Goal: Communication & Community: Answer question/provide support

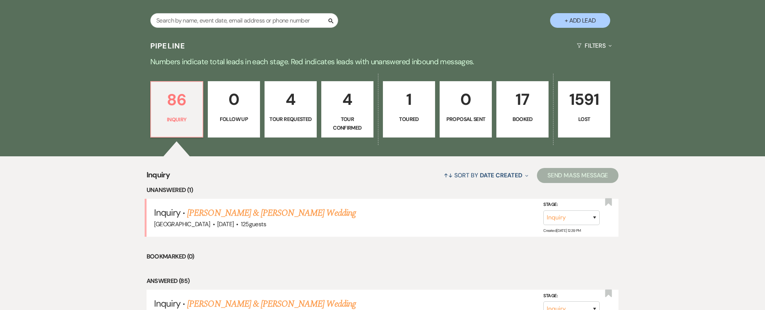
scroll to position [165, 0]
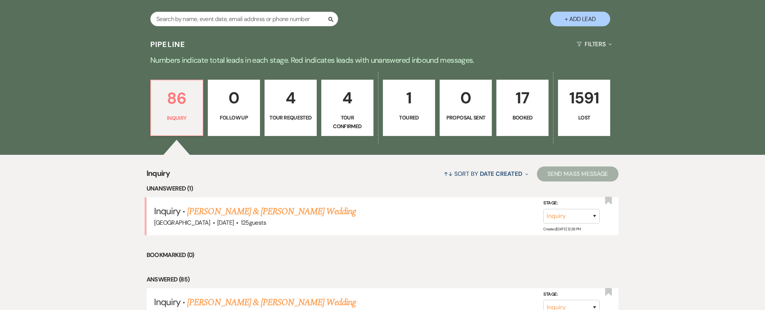
click at [361, 108] on p "4" at bounding box center [347, 97] width 42 height 25
select select "4"
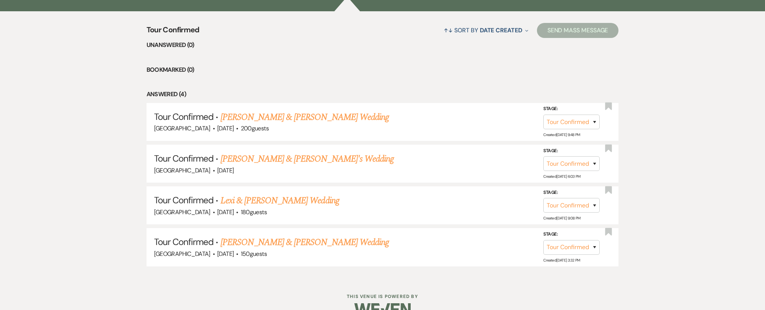
scroll to position [309, 0]
click at [328, 115] on link "[PERSON_NAME] & [PERSON_NAME] Wedding" at bounding box center [305, 117] width 168 height 14
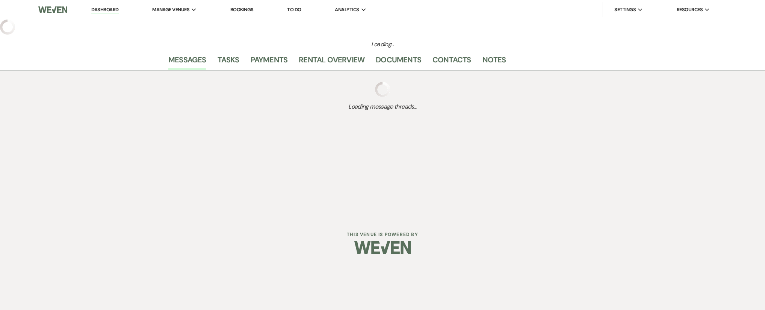
select select "4"
select select "5"
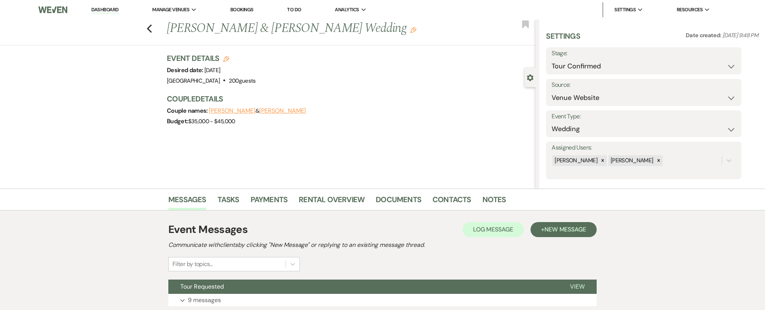
scroll to position [56, 0]
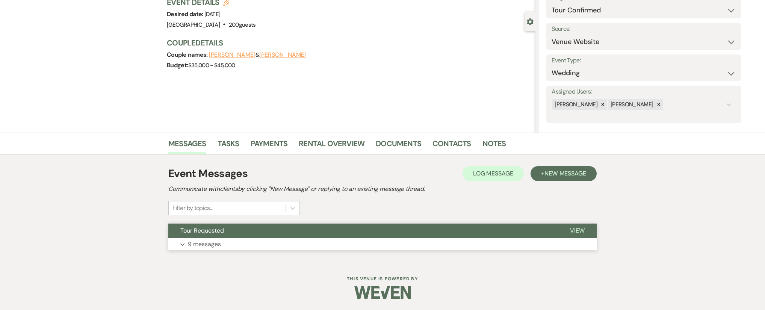
click at [336, 244] on button "Expand 9 messages" at bounding box center [382, 244] width 429 height 13
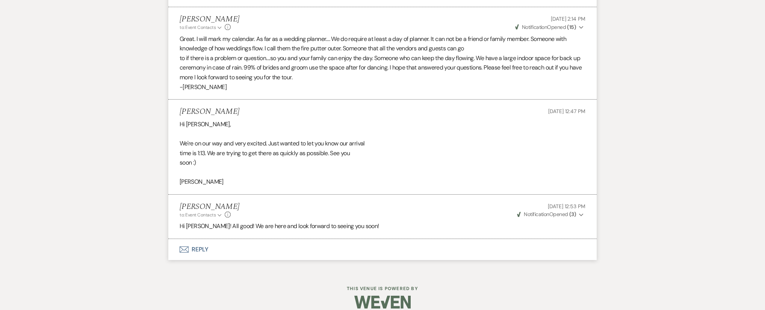
click at [185, 247] on icon "Envelope" at bounding box center [184, 250] width 9 height 6
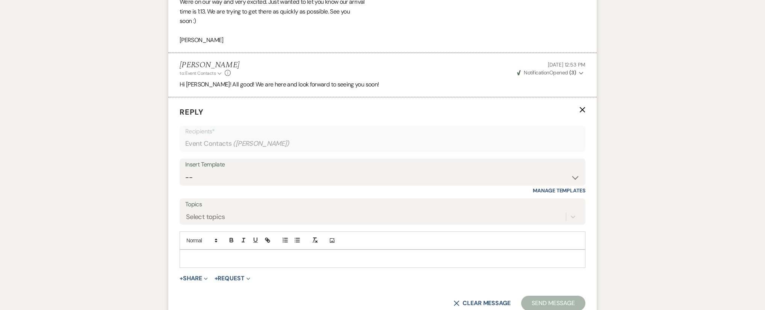
scroll to position [1252, 0]
click at [265, 253] on p at bounding box center [383, 257] width 394 height 8
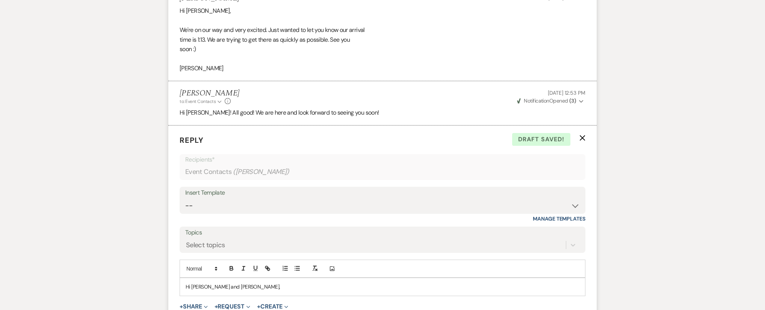
scroll to position [1319, 0]
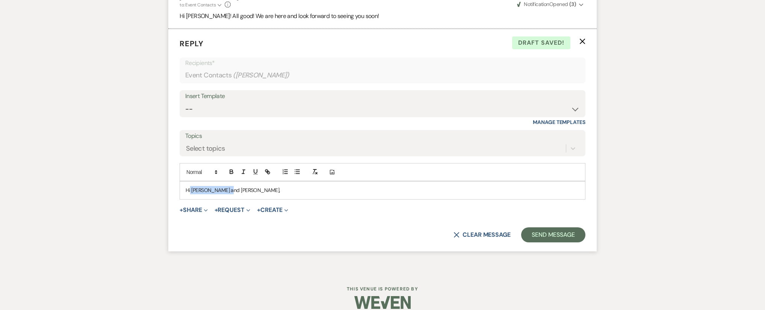
drag, startPoint x: 238, startPoint y: 182, endPoint x: 191, endPoint y: 180, distance: 47.0
click at [191, 186] on p "Hi [PERSON_NAME] and [PERSON_NAME]," at bounding box center [383, 190] width 394 height 8
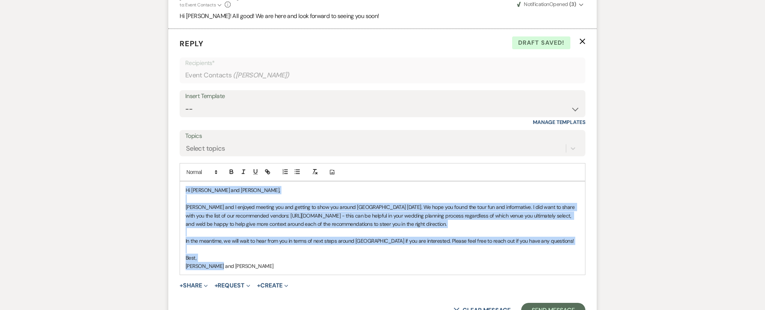
drag, startPoint x: 227, startPoint y: 254, endPoint x: 154, endPoint y: 169, distance: 112.2
copy div "Hi [PERSON_NAME] and [PERSON_NAME], [PERSON_NAME] and I enjoyed meeting you and…"
click at [241, 245] on p at bounding box center [383, 249] width 394 height 8
drag, startPoint x: 218, startPoint y: 253, endPoint x: 176, endPoint y: 200, distance: 67.4
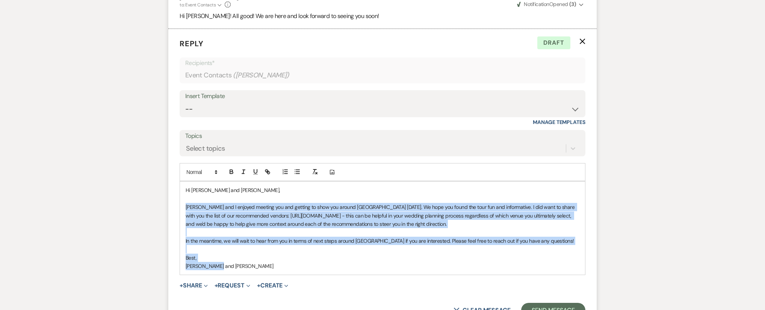
click at [176, 200] on form "Reply X Draft Recipients* Event Contacts ( [PERSON_NAME] ) Insert Template -- W…" at bounding box center [382, 178] width 429 height 298
copy div "[PERSON_NAME] and I enjoyed meeting you and getting to show you around [GEOGRAP…"
click at [327, 216] on p "[PERSON_NAME] and I enjoyed meeting you and getting to show you around [GEOGRAP…" at bounding box center [383, 215] width 394 height 25
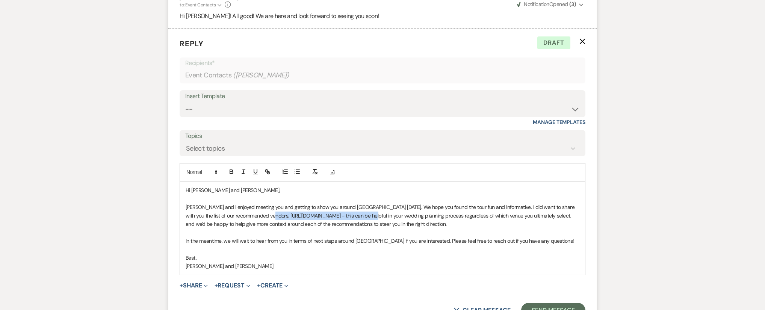
drag, startPoint x: 363, startPoint y: 205, endPoint x: 254, endPoint y: 208, distance: 108.3
click at [254, 208] on p "[PERSON_NAME] and I enjoyed meeting you and getting to show you around [GEOGRAP…" at bounding box center [383, 215] width 394 height 25
copy p "[URL][DOMAIN_NAME]"
click at [266, 167] on button "button" at bounding box center [267, 171] width 11 height 9
type input "[URL][DOMAIN_NAME]"
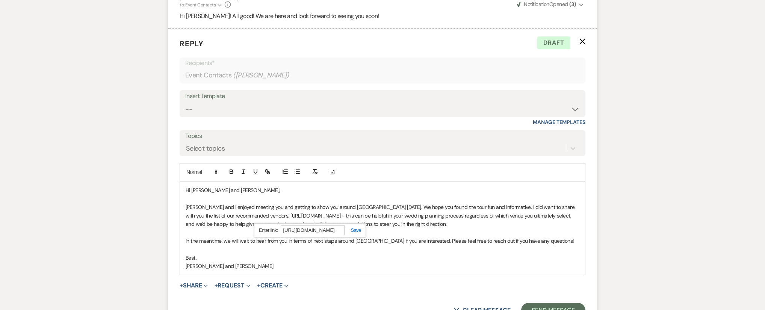
click at [356, 227] on link at bounding box center [353, 230] width 16 height 6
click at [250, 262] on p "[PERSON_NAME] and [PERSON_NAME]" at bounding box center [383, 266] width 394 height 8
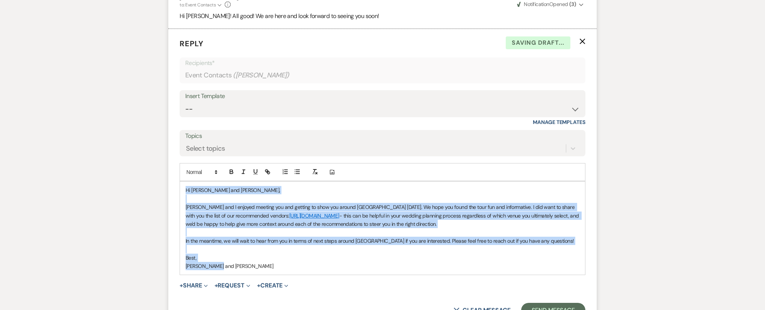
drag, startPoint x: 184, startPoint y: 182, endPoint x: 167, endPoint y: 150, distance: 36.5
click at [369, 237] on p "In the meantime, we will wait to hear from you in terms of next steps around [G…" at bounding box center [383, 241] width 394 height 8
drag, startPoint x: 223, startPoint y: 253, endPoint x: 180, endPoint y: 199, distance: 68.5
click at [180, 199] on div "Hi [PERSON_NAME] and [PERSON_NAME], [PERSON_NAME] and I enjoyed meeting you and…" at bounding box center [382, 228] width 405 height 93
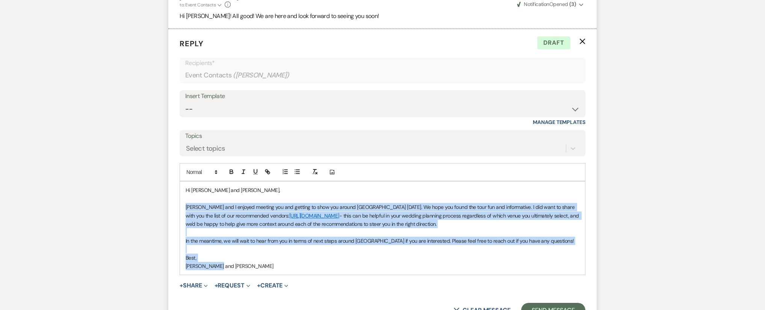
copy div "[PERSON_NAME] and I enjoyed meeting you and getting to show you around [GEOGRAP…"
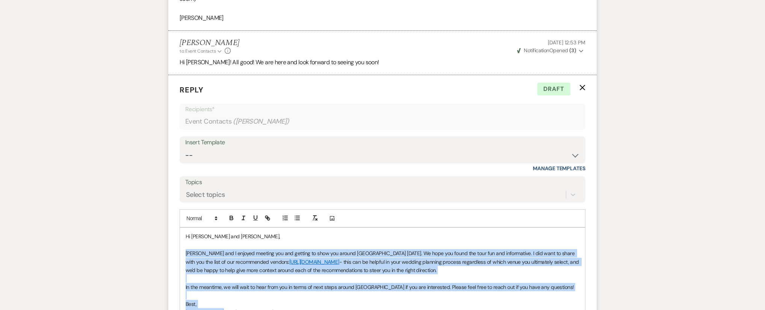
scroll to position [1395, 0]
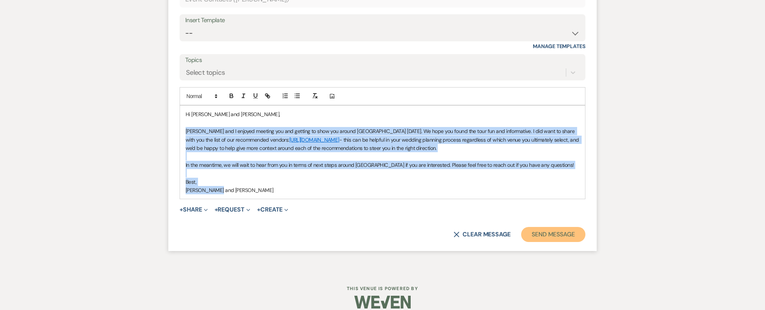
click at [559, 229] on button "Send Message" at bounding box center [553, 234] width 64 height 15
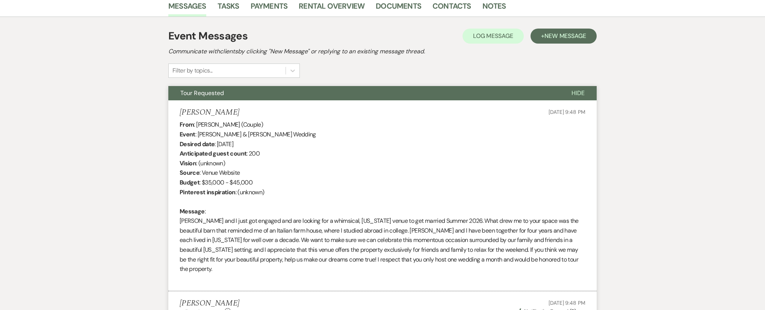
scroll to position [0, 0]
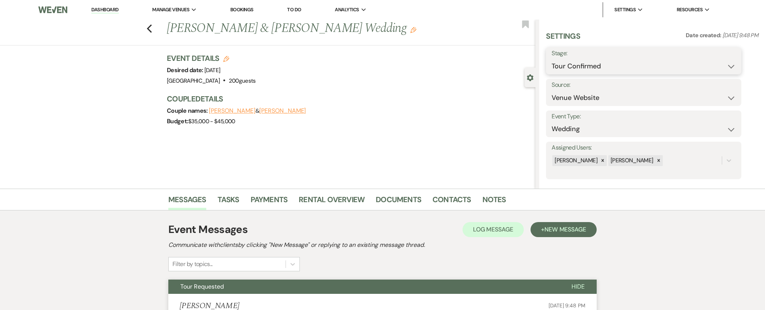
click at [605, 68] on select "Inquiry Follow Up Tour Requested Tour Confirmed Toured Proposal Sent Booked Lost" at bounding box center [644, 66] width 184 height 15
select select "5"
click at [731, 64] on button "Save" at bounding box center [721, 60] width 42 height 15
click at [155, 31] on div "Previous [PERSON_NAME] & [PERSON_NAME] Wedding Edit Bookmark" at bounding box center [265, 33] width 539 height 26
click at [152, 30] on icon "Previous" at bounding box center [150, 28] width 6 height 9
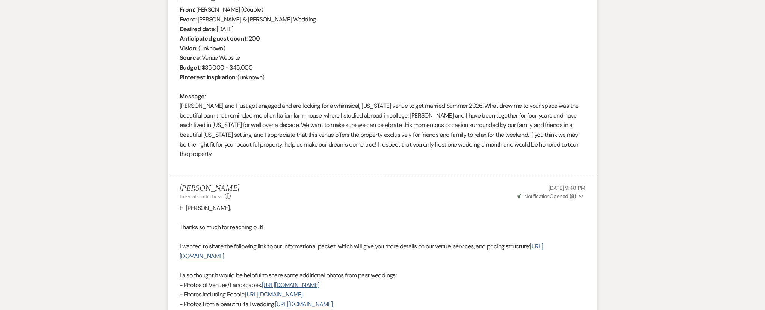
scroll to position [284, 0]
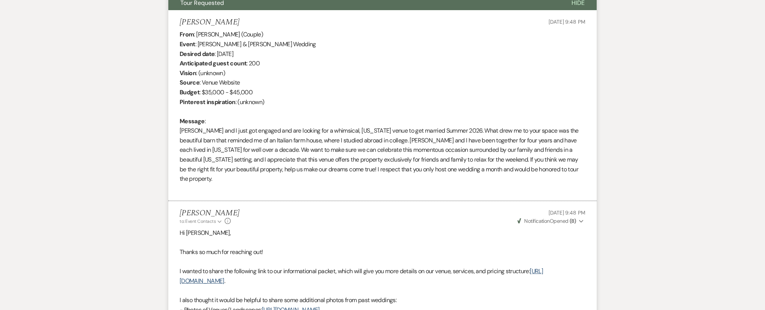
select select "4"
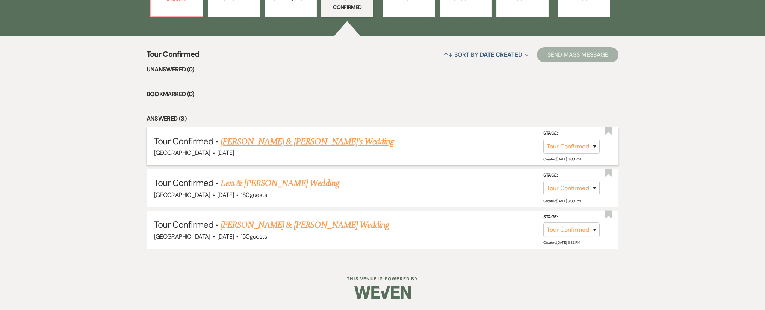
click at [279, 147] on link "[PERSON_NAME] & [PERSON_NAME]'s Wedding" at bounding box center [308, 142] width 174 height 14
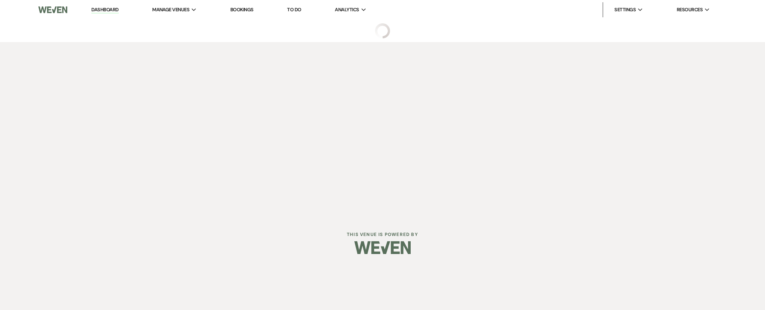
select select "4"
select select "5"
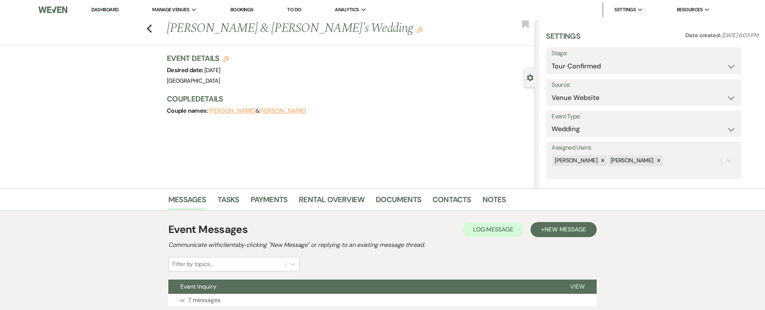
scroll to position [56, 0]
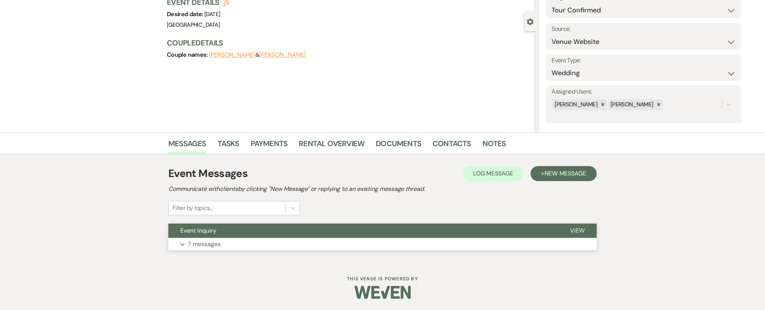
click at [221, 249] on button "Expand 7 messages" at bounding box center [382, 244] width 429 height 13
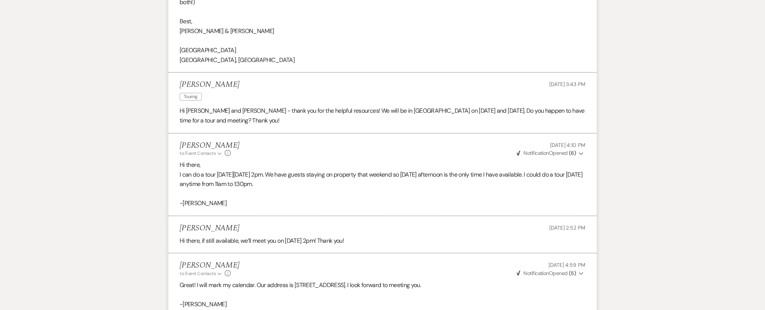
scroll to position [726, 0]
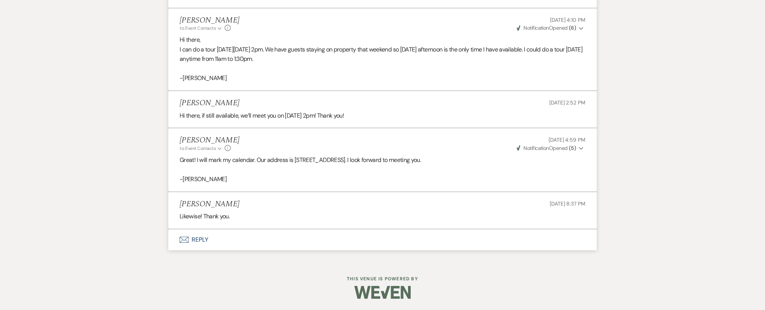
click at [200, 239] on button "Envelope Reply" at bounding box center [382, 239] width 429 height 21
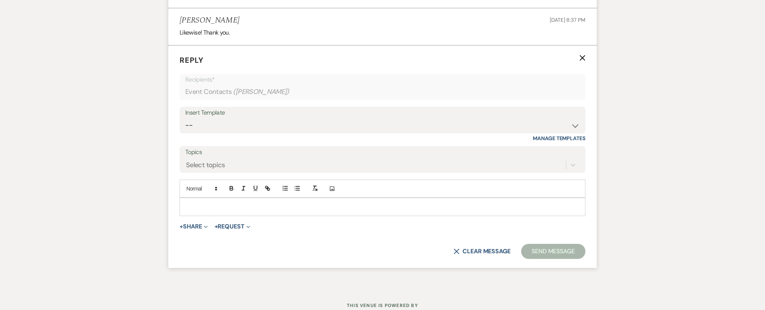
scroll to position [912, 0]
click at [250, 204] on p at bounding box center [383, 205] width 394 height 8
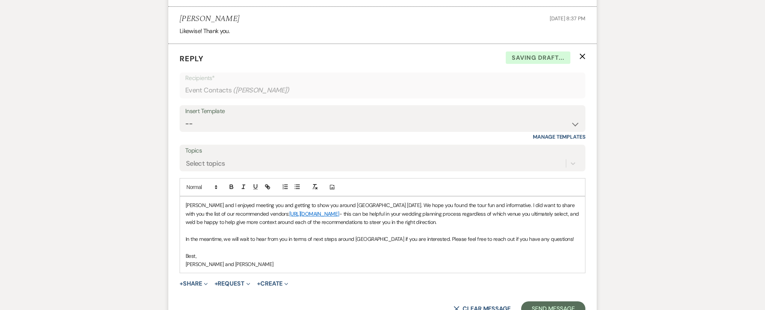
click at [186, 203] on p "[PERSON_NAME] and I enjoyed meeting you and getting to show you around [GEOGRAP…" at bounding box center [383, 213] width 394 height 25
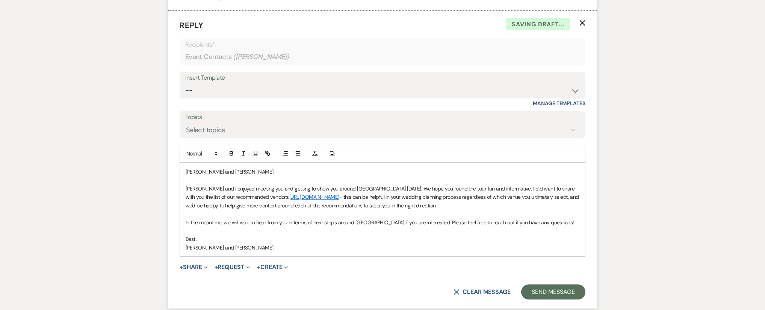
scroll to position [945, 0]
click at [332, 170] on p "[PERSON_NAME] and [PERSON_NAME]," at bounding box center [383, 171] width 394 height 8
click at [312, 173] on p "[PERSON_NAME] and [PERSON_NAME]," at bounding box center [383, 171] width 394 height 8
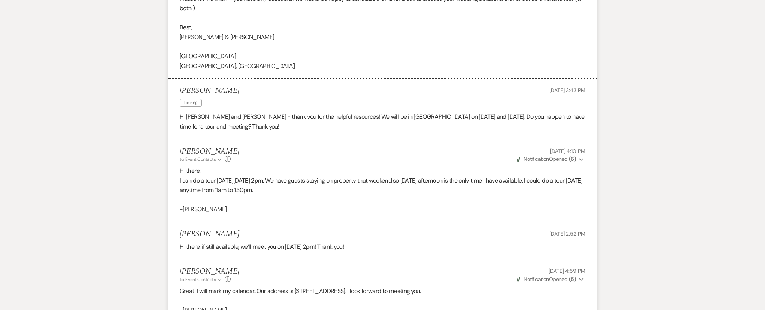
scroll to position [1012, 0]
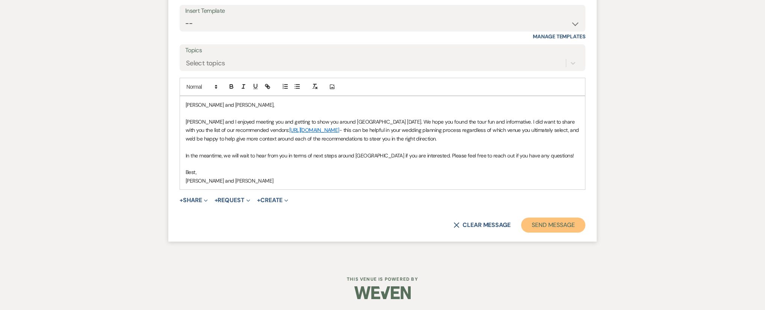
click at [556, 223] on button "Send Message" at bounding box center [553, 225] width 64 height 15
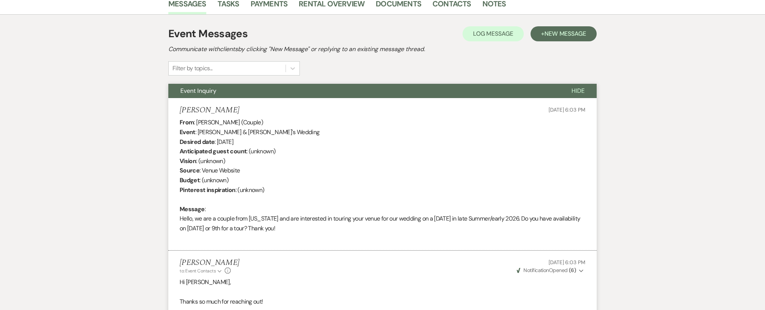
scroll to position [0, 0]
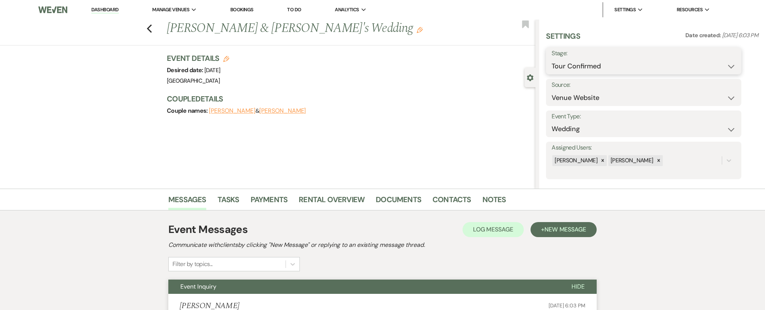
click at [641, 73] on select "Inquiry Follow Up Tour Requested Tour Confirmed Toured Proposal Sent Booked Lost" at bounding box center [644, 66] width 184 height 15
select select "5"
click at [725, 63] on button "Save" at bounding box center [721, 60] width 42 height 15
click at [150, 32] on icon "Previous" at bounding box center [150, 28] width 6 height 9
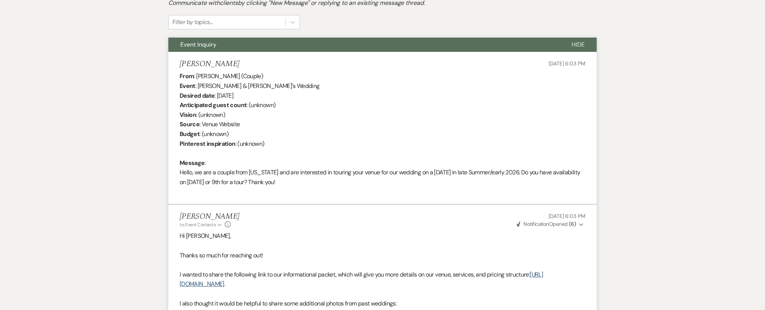
select select "4"
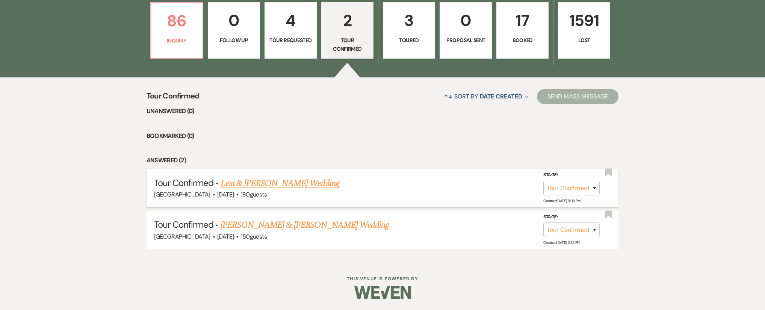
click at [300, 181] on link "Lexi & [PERSON_NAME] Wedding" at bounding box center [280, 184] width 119 height 14
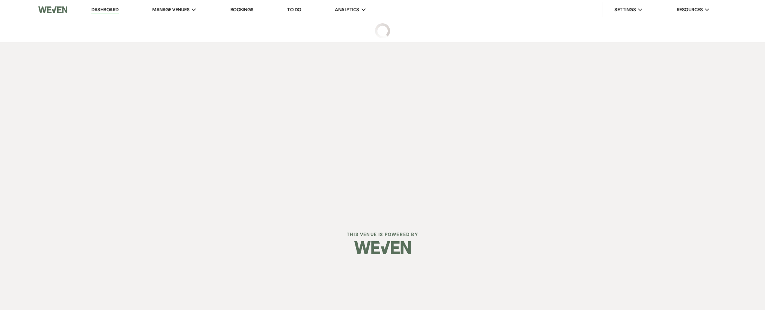
select select "4"
select select "5"
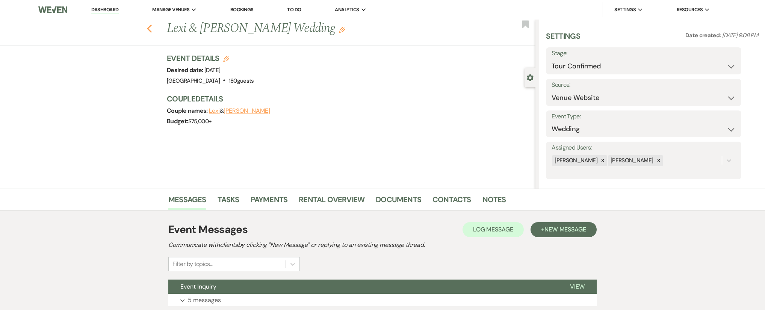
click at [150, 31] on use "button" at bounding box center [149, 28] width 5 height 8
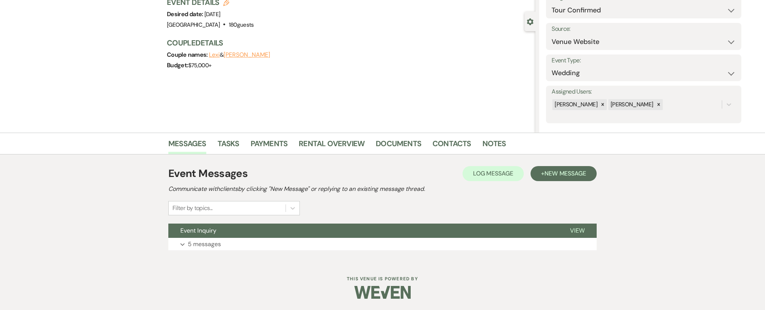
select select "4"
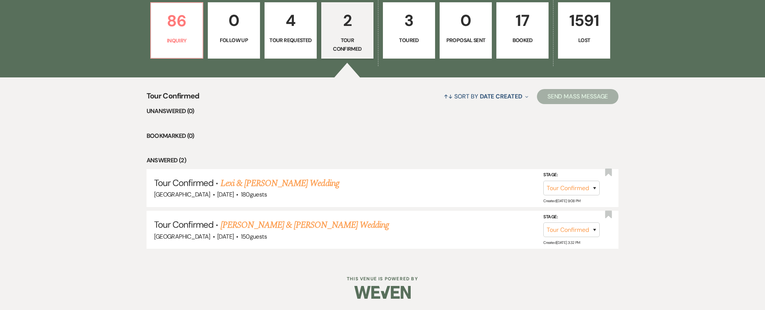
click at [346, 227] on link "[PERSON_NAME] & [PERSON_NAME] Wedding" at bounding box center [305, 225] width 168 height 14
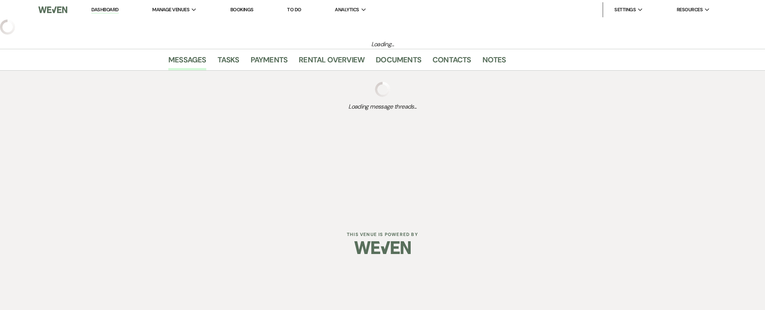
select select "4"
select select "5"
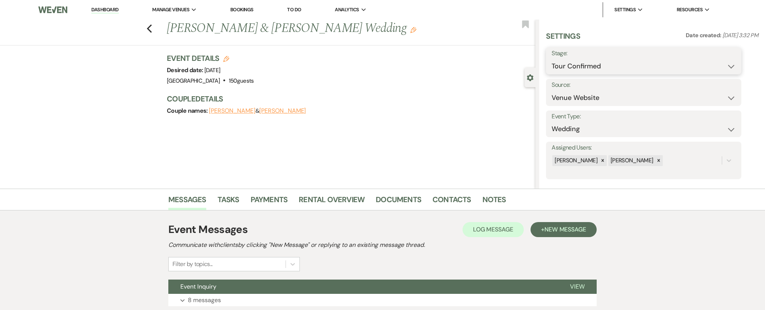
click at [637, 65] on select "Inquiry Follow Up Tour Requested Tour Confirmed Toured Proposal Sent Booked Lost" at bounding box center [644, 66] width 184 height 15
select select "5"
click at [730, 60] on button "Save" at bounding box center [721, 60] width 42 height 15
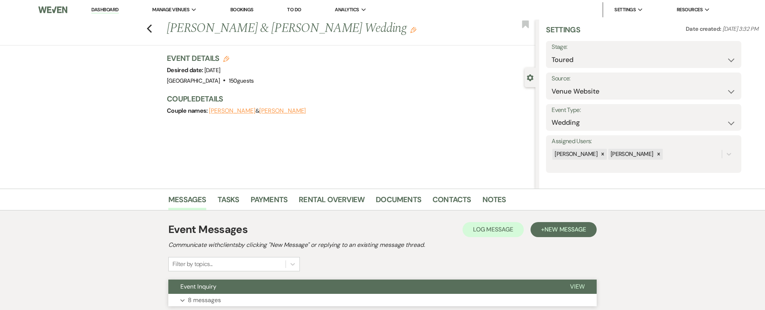
click at [199, 306] on button "Expand 8 messages" at bounding box center [382, 300] width 429 height 13
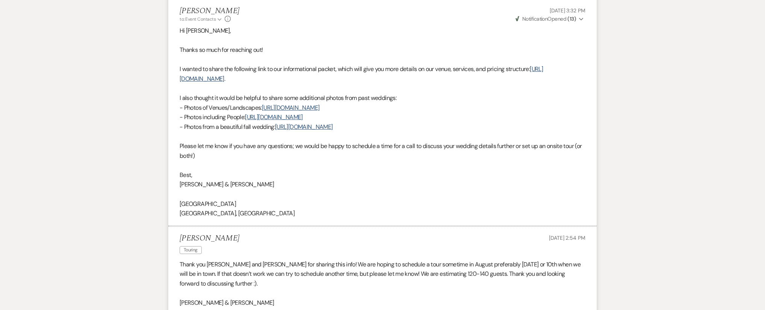
scroll to position [438, 0]
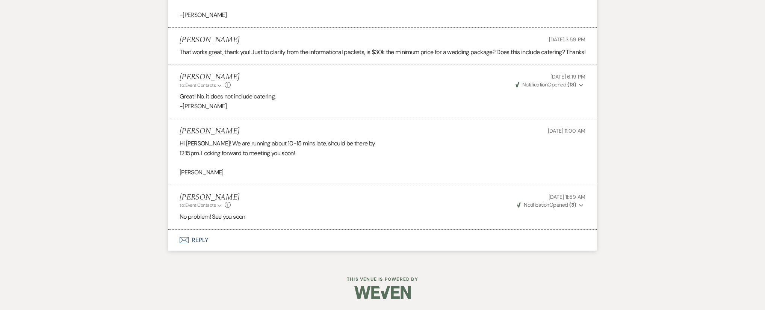
click at [194, 239] on button "Envelope Reply" at bounding box center [382, 240] width 429 height 21
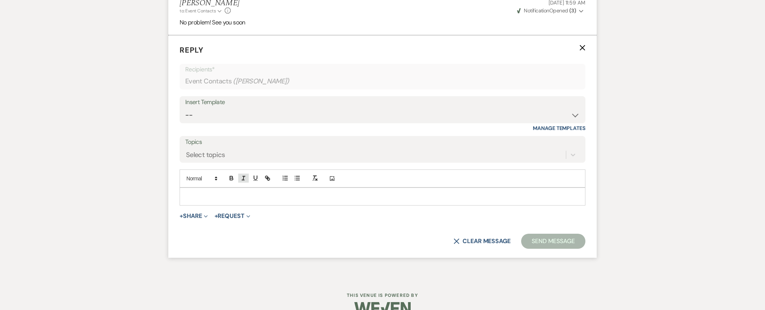
scroll to position [995, 0]
click at [237, 200] on p at bounding box center [383, 195] width 394 height 8
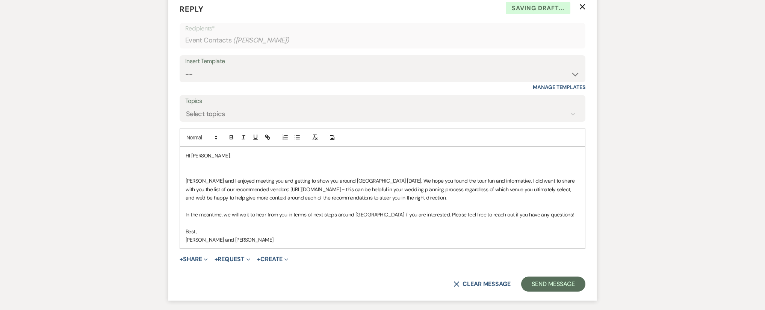
scroll to position [1036, 0]
click at [229, 175] on p at bounding box center [383, 171] width 394 height 8
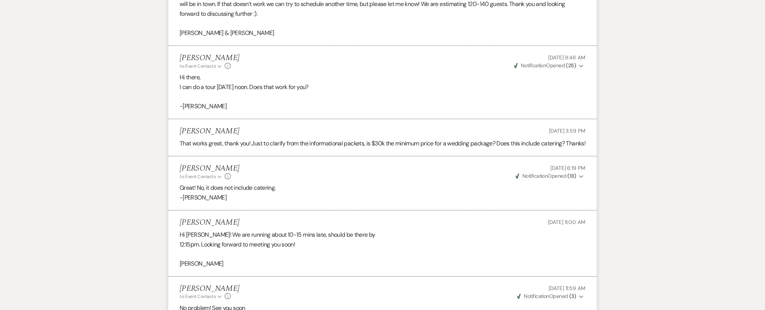
scroll to position [1095, 0]
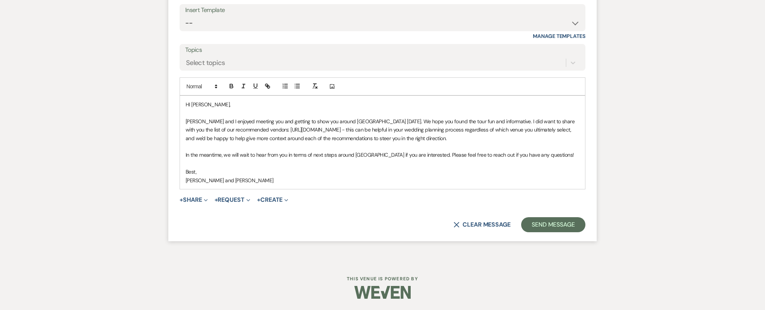
click at [214, 104] on p "HI [PERSON_NAME]," at bounding box center [383, 104] width 394 height 8
click at [569, 223] on button "Send Message" at bounding box center [553, 224] width 64 height 15
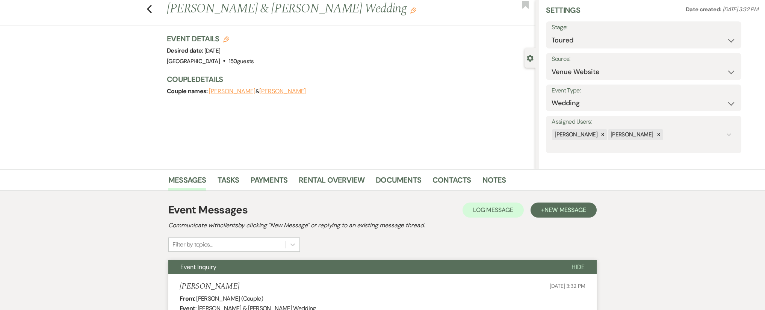
scroll to position [0, 0]
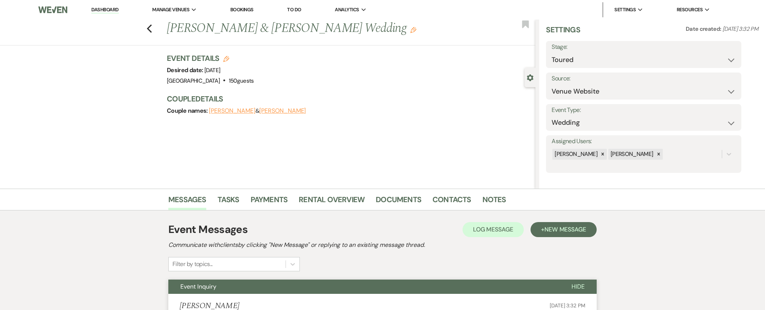
click at [156, 32] on div "Previous [PERSON_NAME] & [PERSON_NAME] Wedding Edit Bookmark" at bounding box center [265, 33] width 539 height 26
click at [153, 32] on div "Previous [PERSON_NAME] & [PERSON_NAME] Wedding Edit Bookmark" at bounding box center [265, 33] width 539 height 26
click at [151, 32] on use "button" at bounding box center [149, 28] width 5 height 8
select select "4"
select select "5"
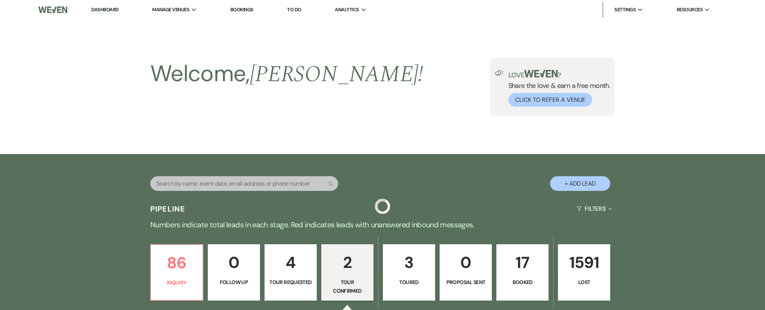
scroll to position [200, 0]
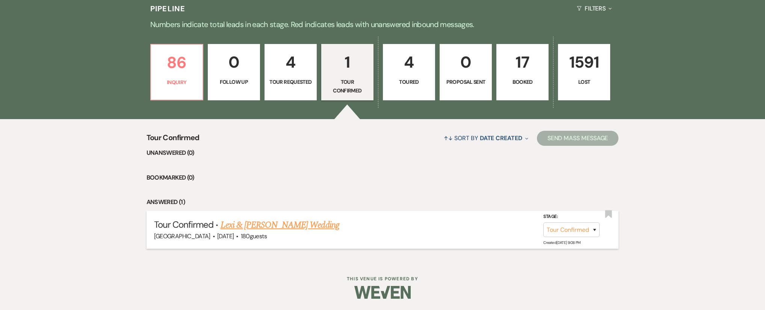
click at [315, 225] on link "Lexi & [PERSON_NAME] Wedding" at bounding box center [280, 225] width 119 height 14
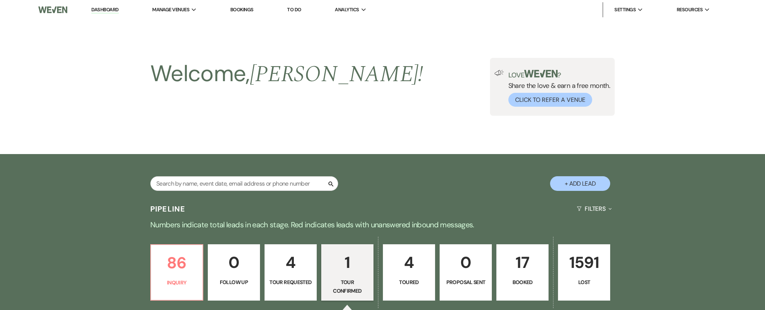
select select "4"
select select "5"
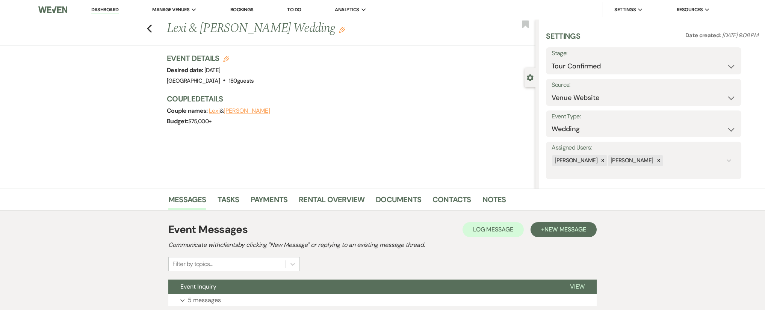
scroll to position [56, 0]
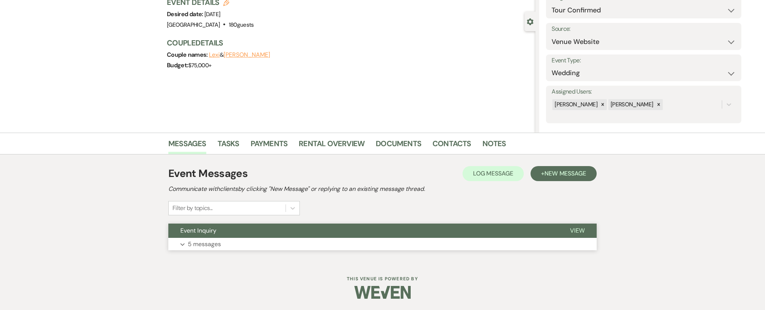
click at [356, 241] on button "Expand 5 messages" at bounding box center [382, 244] width 429 height 13
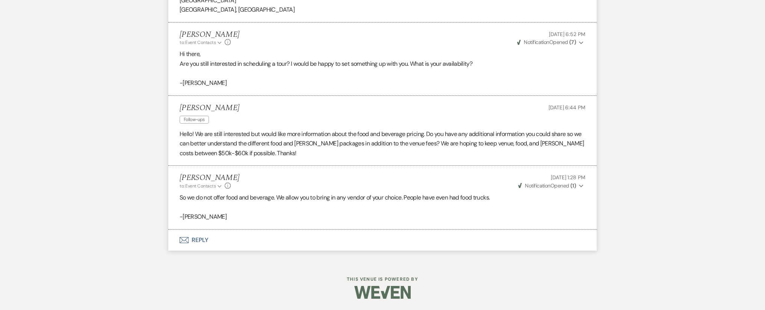
click at [207, 243] on button "Envelope Reply" at bounding box center [382, 240] width 429 height 21
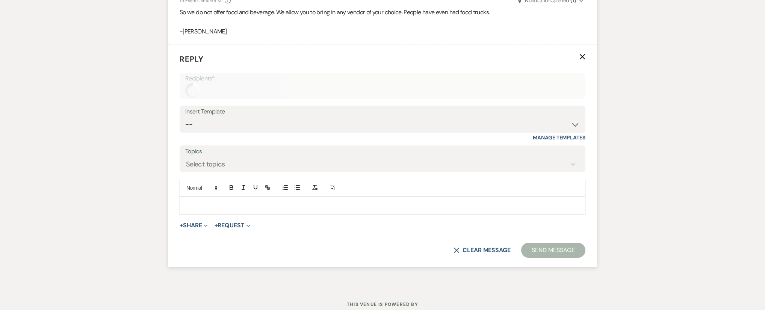
scroll to position [827, 0]
click at [274, 209] on p at bounding box center [383, 205] width 394 height 8
paste div
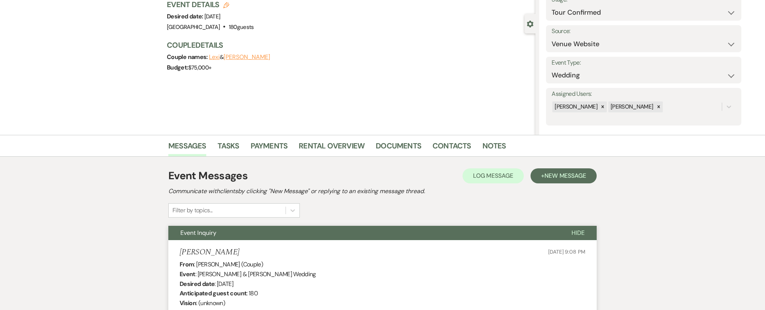
scroll to position [59, 0]
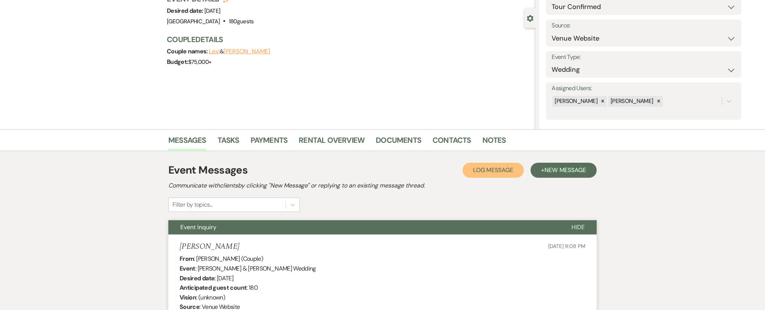
click at [493, 168] on span "Log Message" at bounding box center [493, 170] width 40 height 8
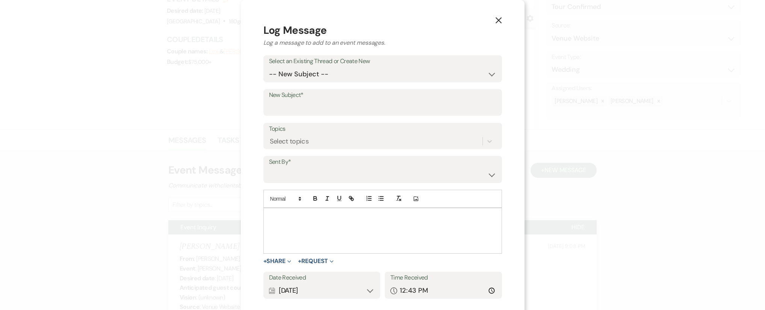
scroll to position [1, 0]
click at [347, 78] on select "-- New Subject -- Event Inquiry" at bounding box center [382, 73] width 227 height 15
click at [413, 73] on select "-- New Subject -- Event Inquiry" at bounding box center [382, 73] width 227 height 15
select select "429930"
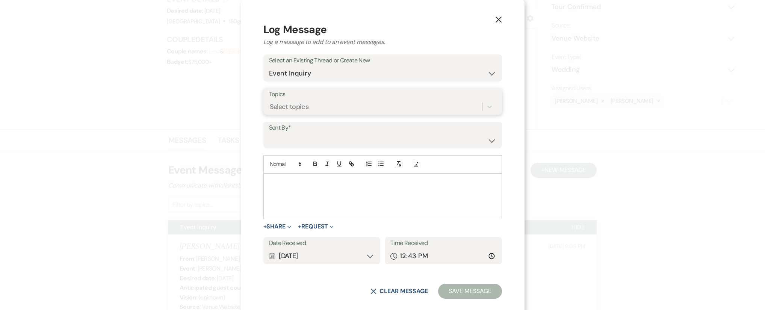
click at [382, 105] on div "Select topics" at bounding box center [376, 106] width 214 height 13
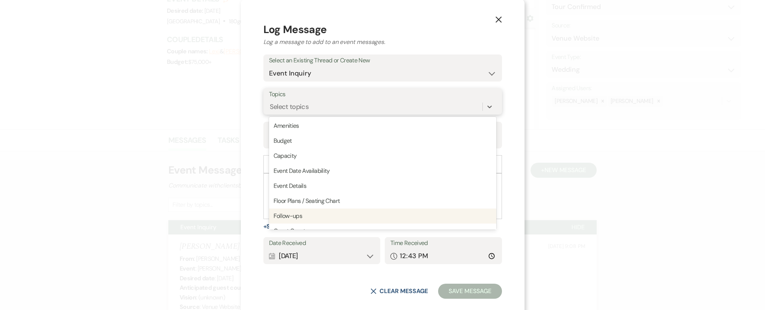
click at [342, 214] on div "Follow-ups" at bounding box center [382, 216] width 227 height 15
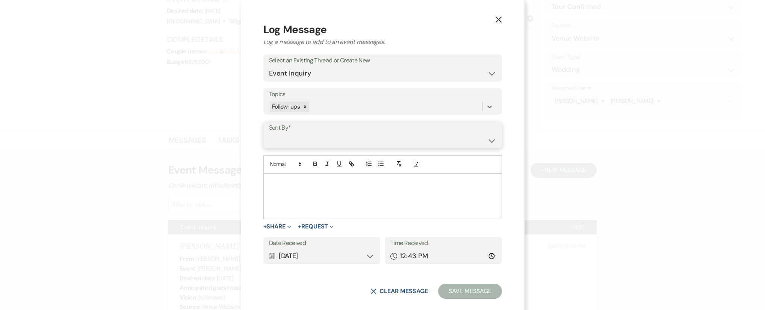
click at [338, 145] on select "[PERSON_NAME] ([EMAIL_ADDRESS][DOMAIN_NAME]) [PERSON_NAME] ([PERSON_NAME][EMAIL…" at bounding box center [382, 140] width 227 height 15
select select "user-94636"
click at [325, 191] on div at bounding box center [383, 196] width 238 height 45
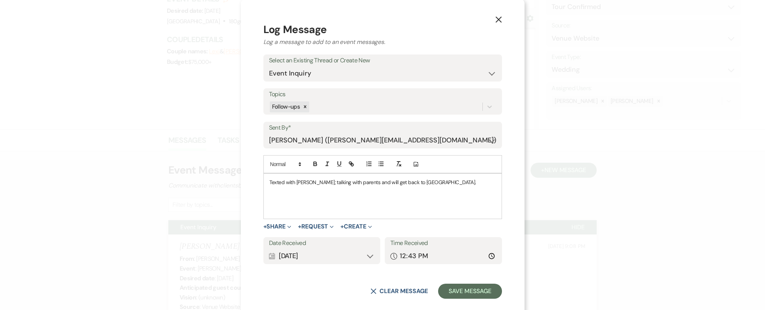
click at [317, 180] on p "Texted with [PERSON_NAME]; talking with parents and will get back to [GEOGRAPHI…" at bounding box center [383, 182] width 227 height 8
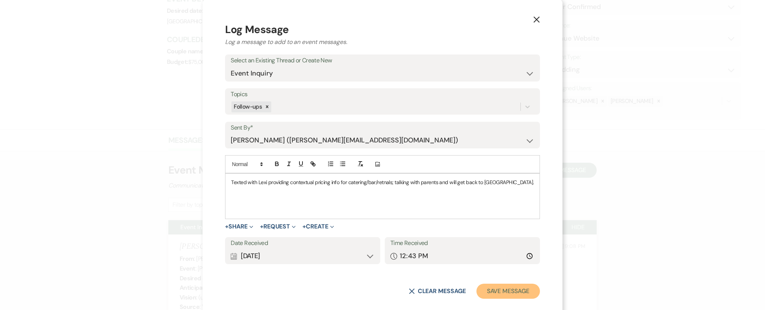
click at [488, 292] on button "Save Message" at bounding box center [509, 291] width 64 height 15
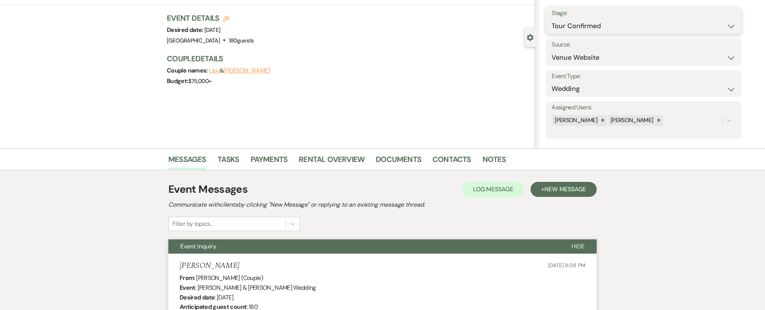
click at [605, 20] on select "Inquiry Follow Up Tour Requested Tour Confirmed Toured Proposal Sent Booked Lost" at bounding box center [644, 26] width 184 height 15
select select "5"
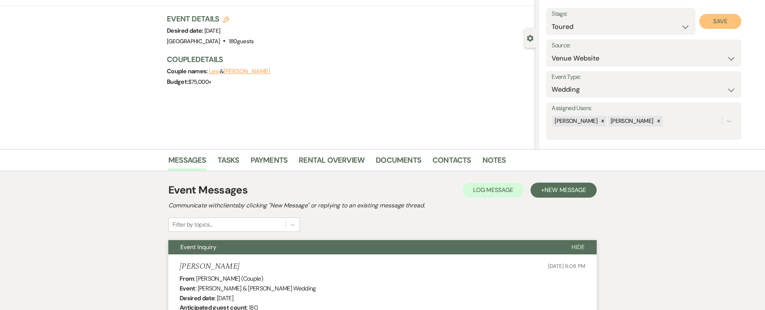
click at [723, 22] on button "Save" at bounding box center [721, 21] width 42 height 15
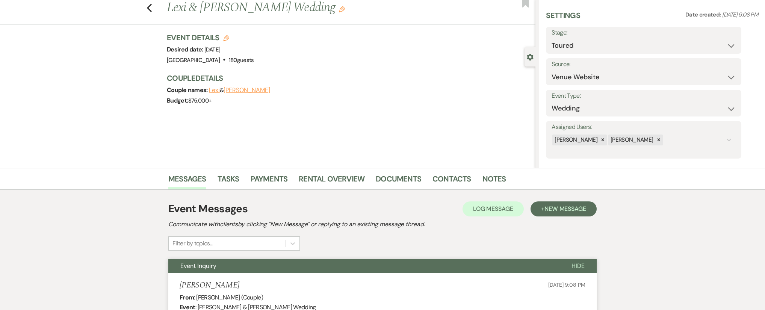
scroll to position [0, 0]
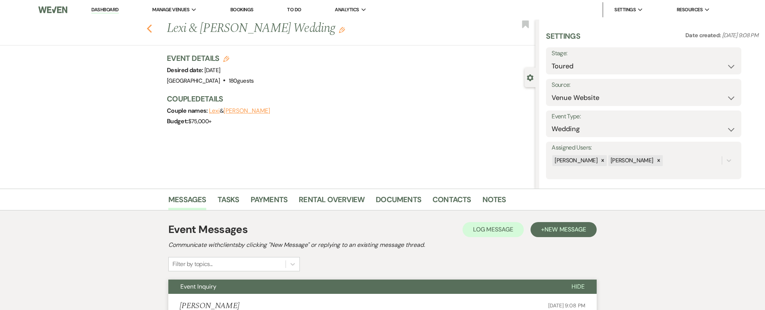
click at [150, 28] on icon "Previous" at bounding box center [150, 28] width 6 height 9
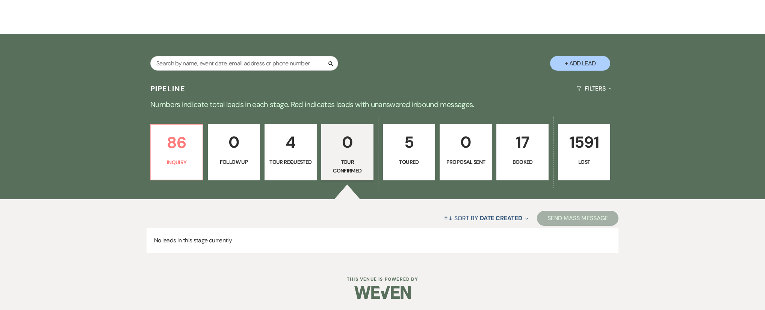
scroll to position [120, 0]
click at [198, 156] on link "86 Inquiry" at bounding box center [176, 152] width 53 height 56
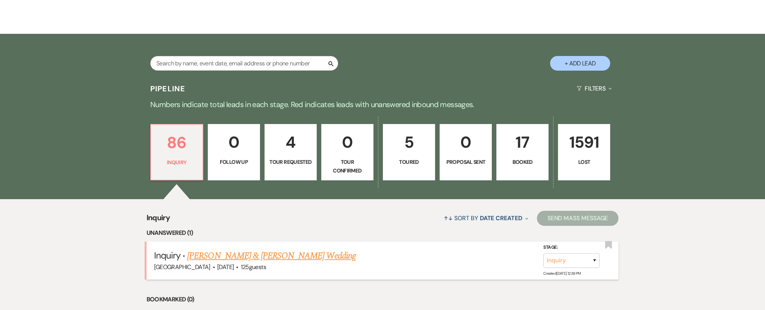
click at [269, 260] on link "[PERSON_NAME] & [PERSON_NAME] Wedding" at bounding box center [271, 256] width 168 height 14
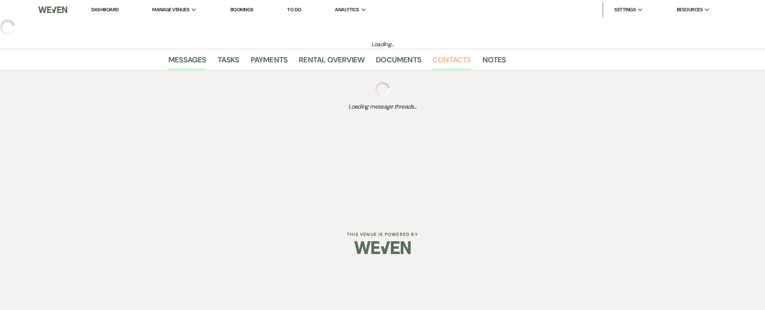
select select "5"
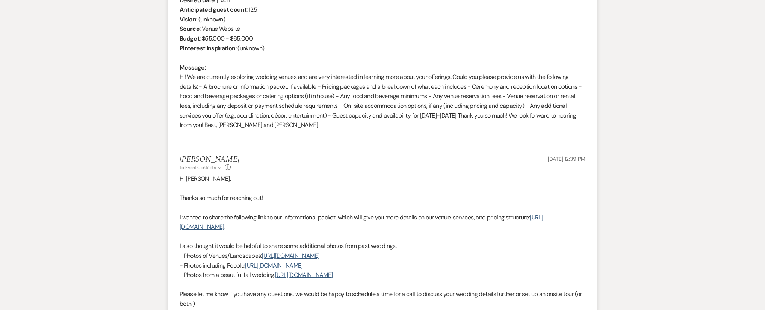
scroll to position [607, 0]
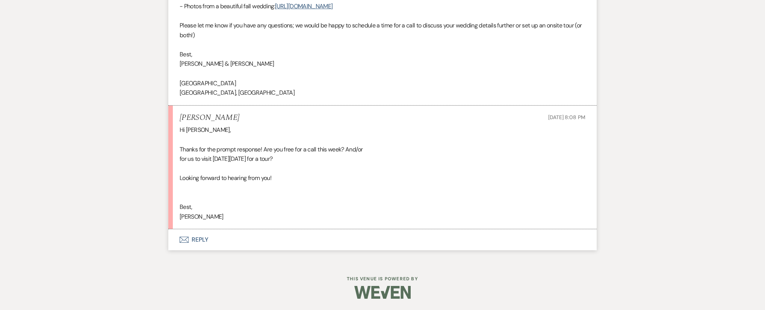
click at [185, 239] on icon "Envelope" at bounding box center [184, 240] width 9 height 6
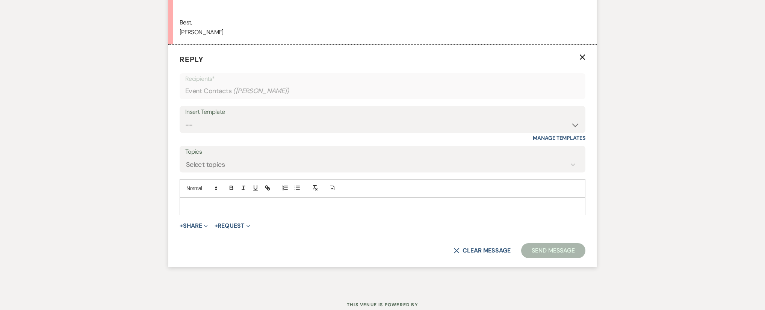
scroll to position [792, 0]
click at [297, 201] on p at bounding box center [383, 205] width 394 height 8
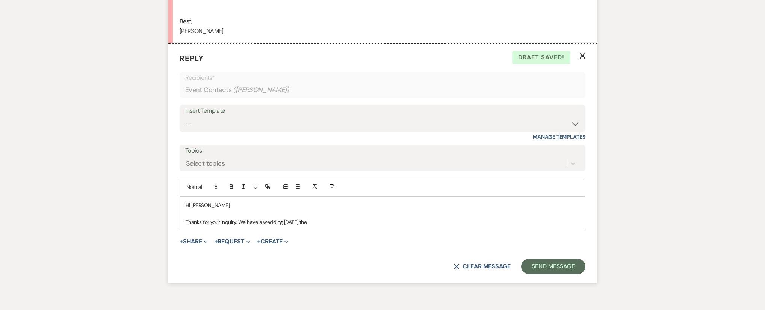
drag, startPoint x: 339, startPoint y: 221, endPoint x: 240, endPoint y: 223, distance: 98.9
click at [240, 223] on p "Thanks for your inquiry. We have a wedding [DATE] the" at bounding box center [383, 222] width 394 height 8
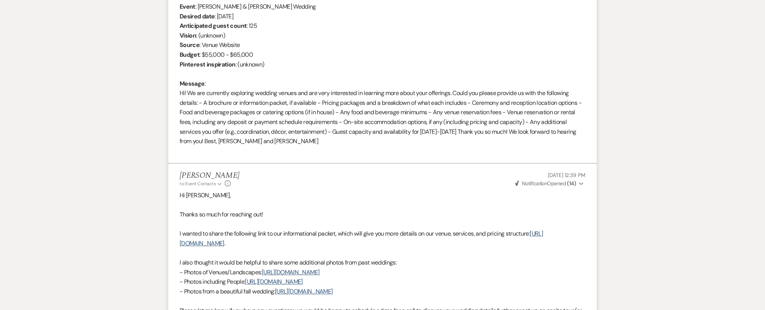
scroll to position [834, 0]
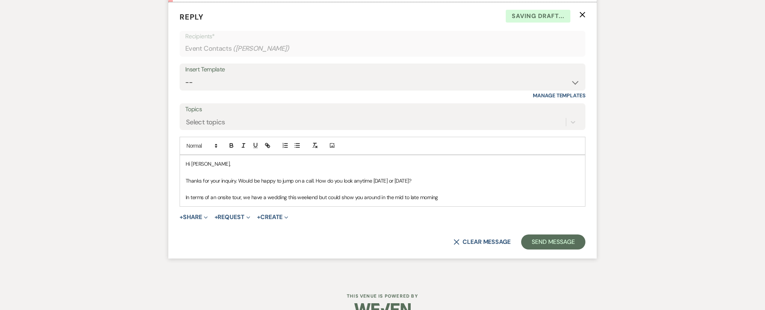
click at [356, 199] on p "In terms of an onsite tour, we have a wedding this weekend but could show you a…" at bounding box center [383, 197] width 394 height 8
click at [352, 198] on p "In terms of an onsite tour, we have a wedding this weekend but could show you a…" at bounding box center [383, 197] width 394 height 8
click at [342, 198] on p "In terms of an onsite tour, we have a wedding this weekend but could show you a…" at bounding box center [383, 197] width 394 height 8
drag, startPoint x: 318, startPoint y: 195, endPoint x: 321, endPoint y: 200, distance: 6.3
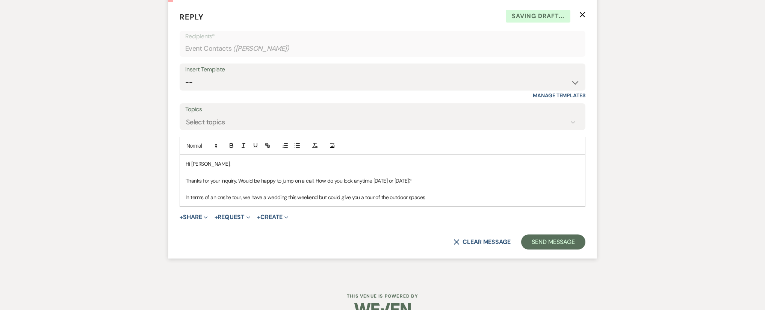
click at [318, 195] on p "In terms of an onsite tour, we have a wedding this weekend but could give you a…" at bounding box center [383, 197] width 394 height 8
click at [499, 197] on p "In terms of an onsite tour, we have a wedding this weekend with folks staying i…" at bounding box center [383, 197] width 394 height 8
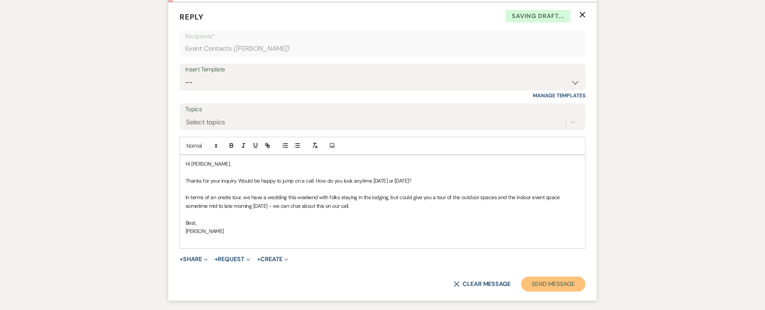
click at [559, 286] on button "Send Message" at bounding box center [553, 284] width 64 height 15
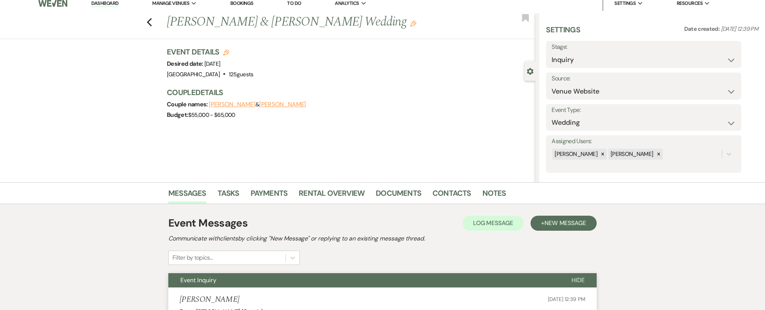
scroll to position [0, 0]
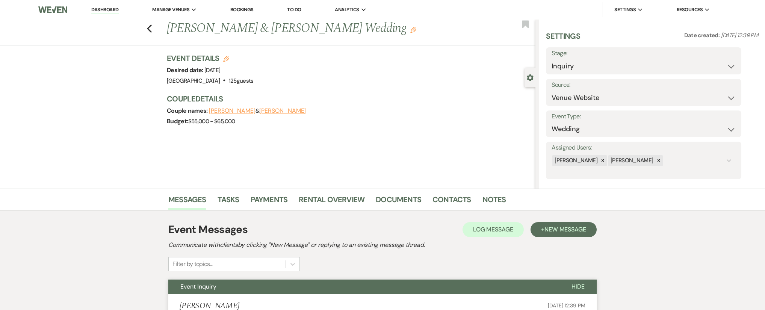
click at [565, 54] on label "Stage:" at bounding box center [644, 53] width 184 height 11
click at [570, 65] on select "Inquiry Follow Up Tour Requested Tour Confirmed Toured Proposal Sent Booked Lost" at bounding box center [644, 66] width 184 height 15
select select "2"
click at [727, 68] on button "Save" at bounding box center [721, 60] width 42 height 15
